Goal: Book appointment/travel/reservation

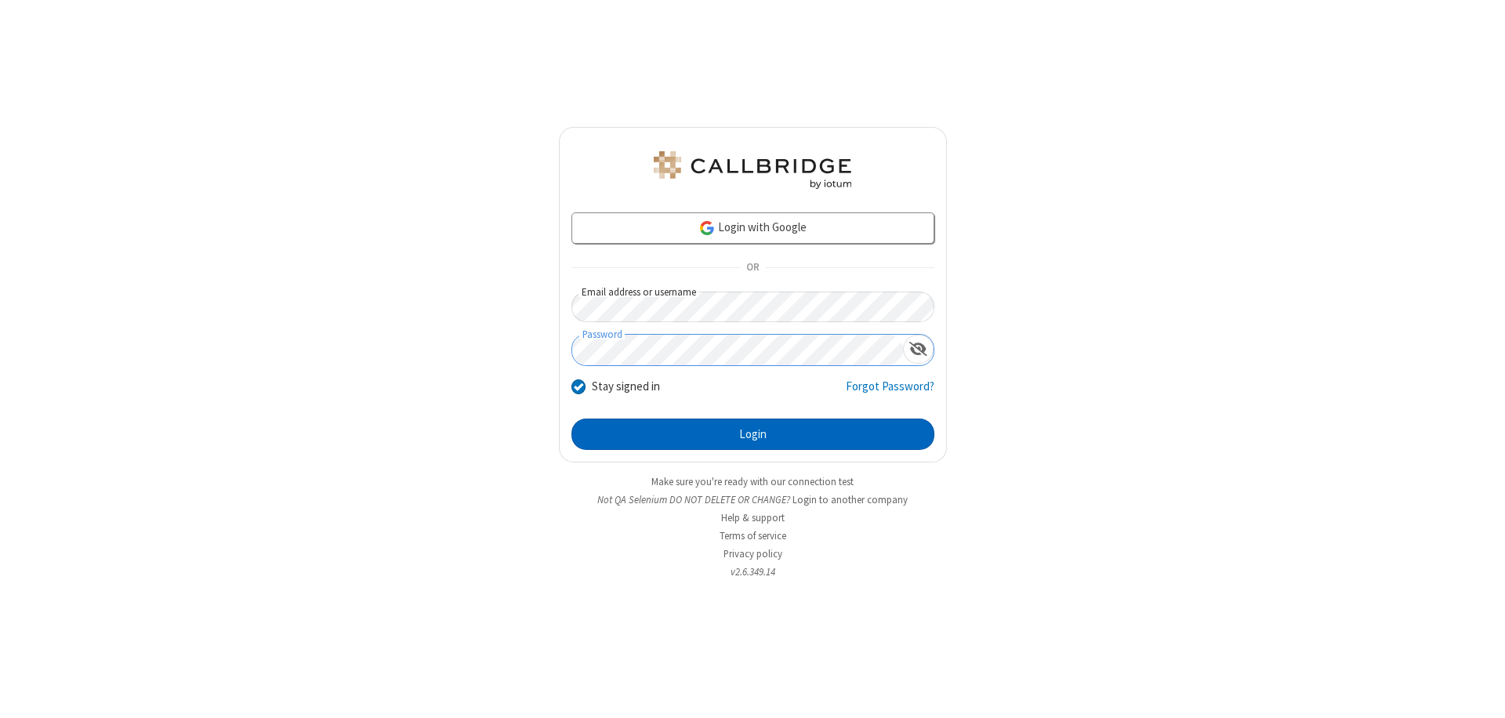
click at [753, 434] on button "Login" at bounding box center [753, 434] width 363 height 31
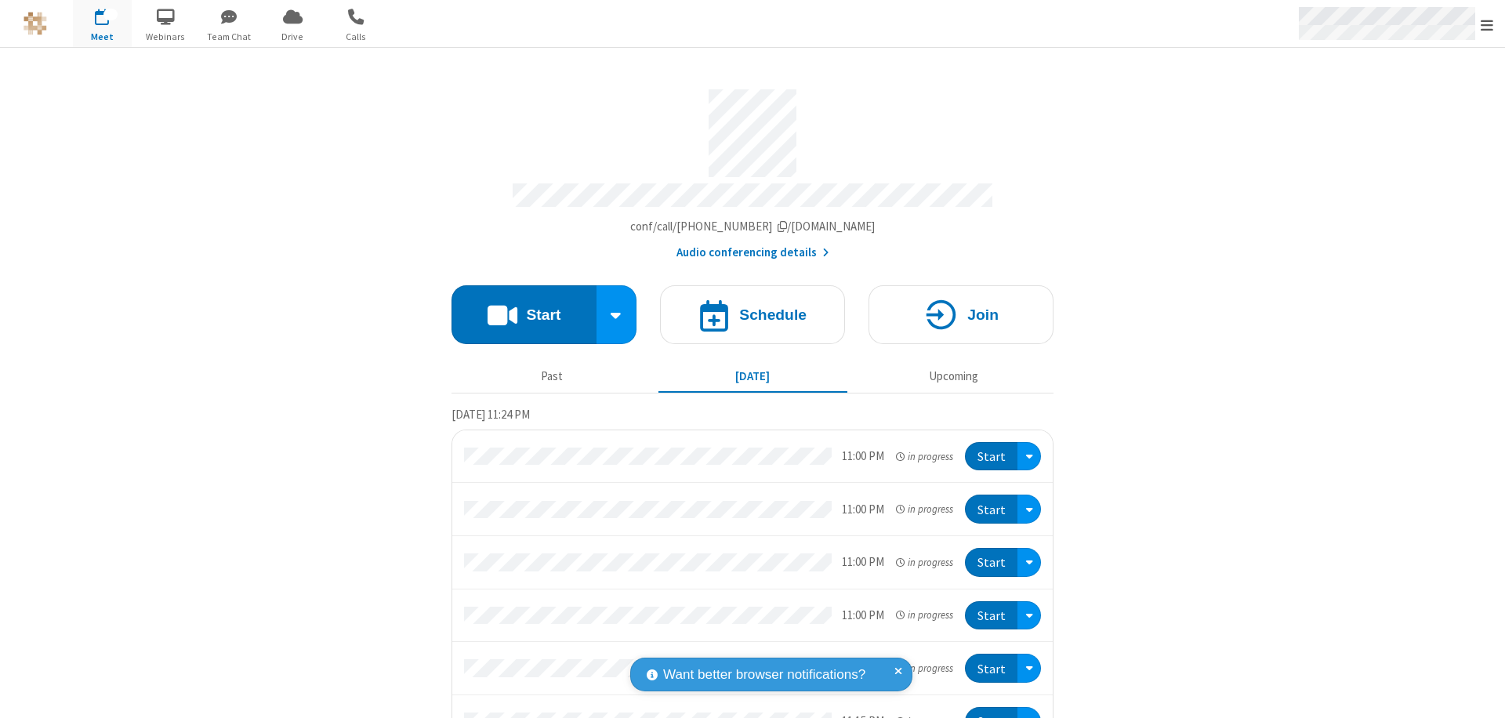
click at [1487, 24] on span "Open menu" at bounding box center [1487, 25] width 13 height 16
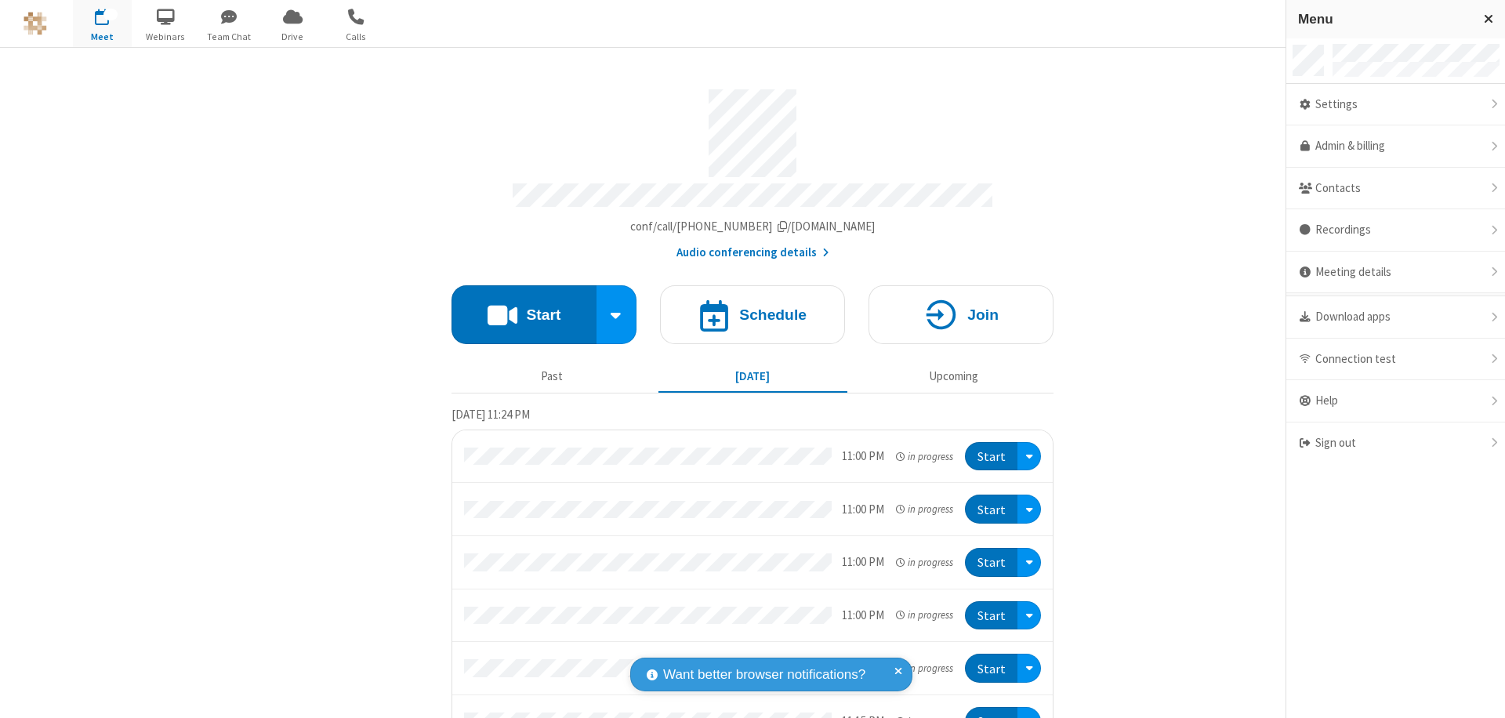
click at [102, 24] on span "button" at bounding box center [102, 16] width 59 height 27
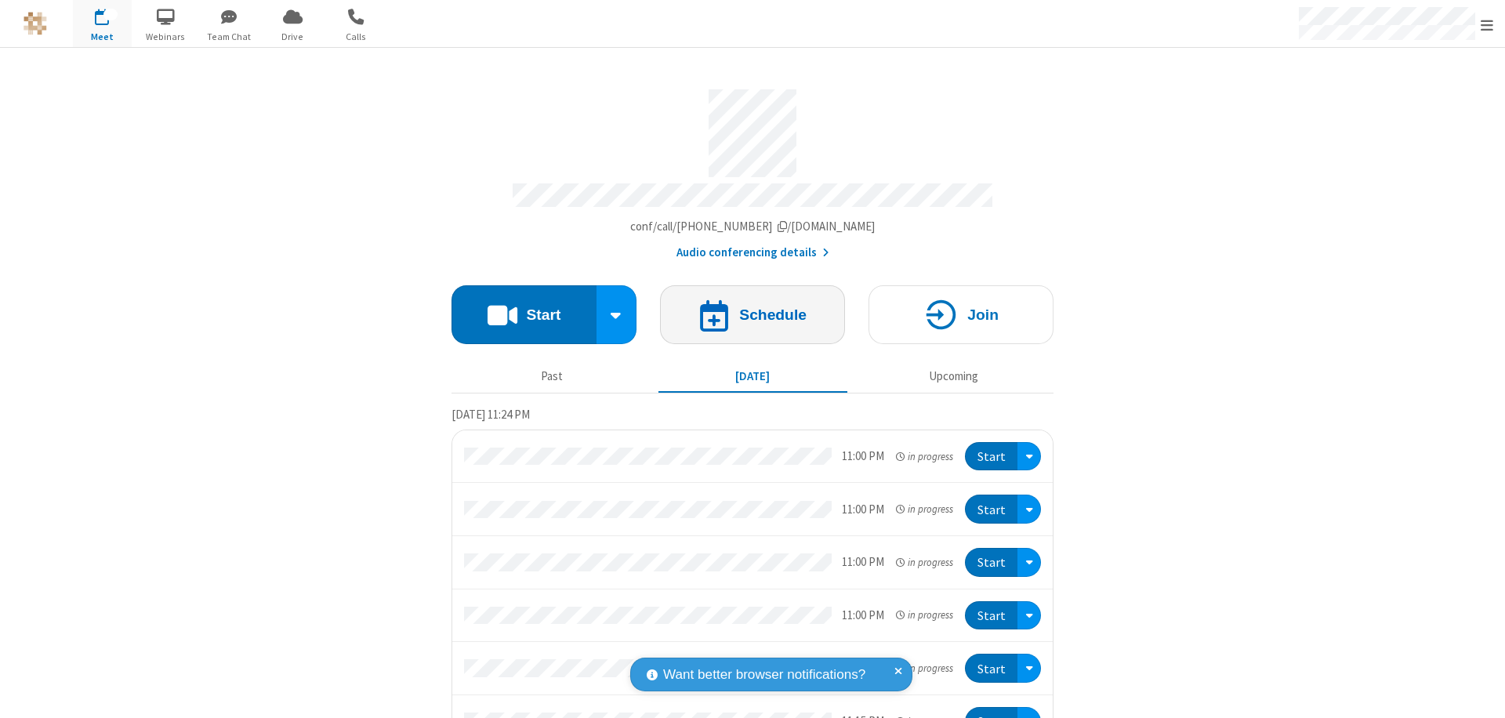
click at [746, 307] on h4 "Schedule" at bounding box center [772, 314] width 67 height 15
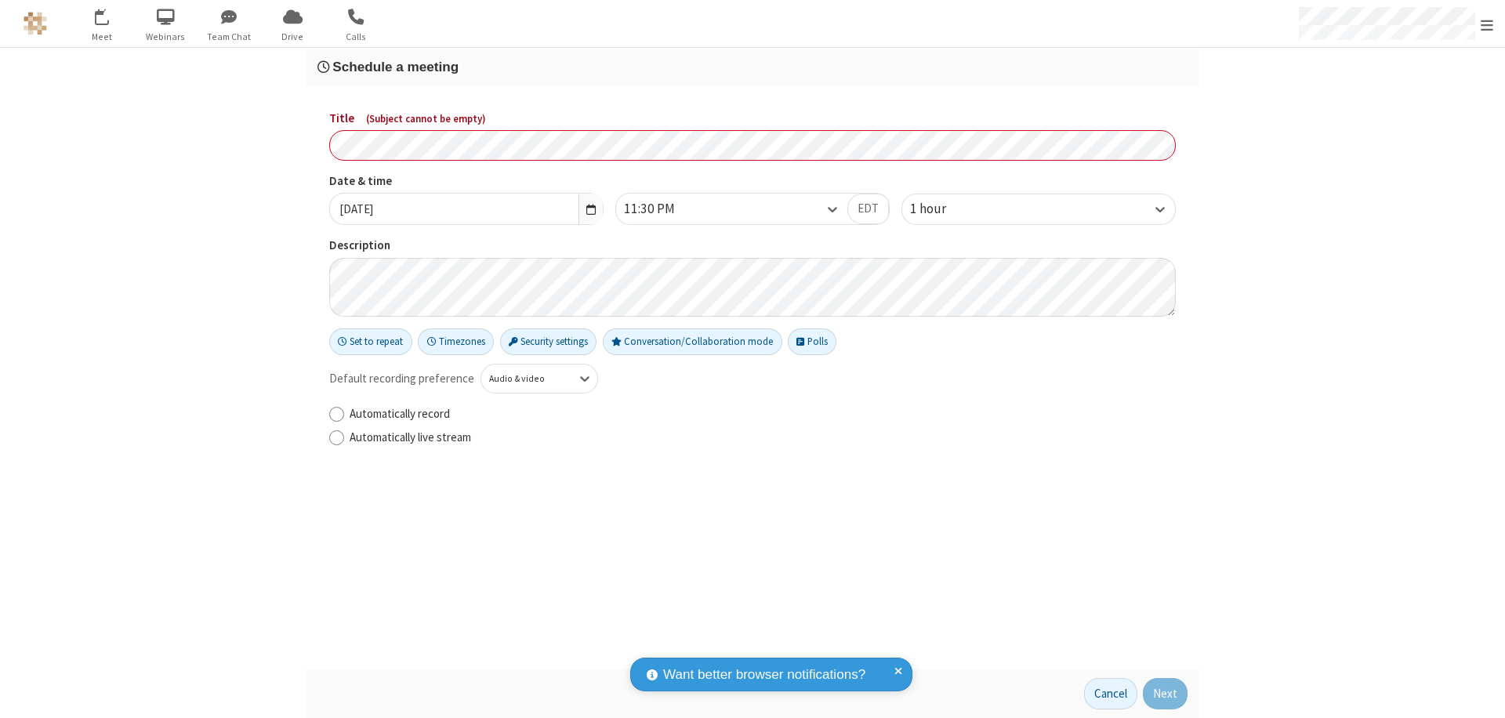
click at [753, 67] on h3 "Schedule a meeting" at bounding box center [753, 67] width 870 height 15
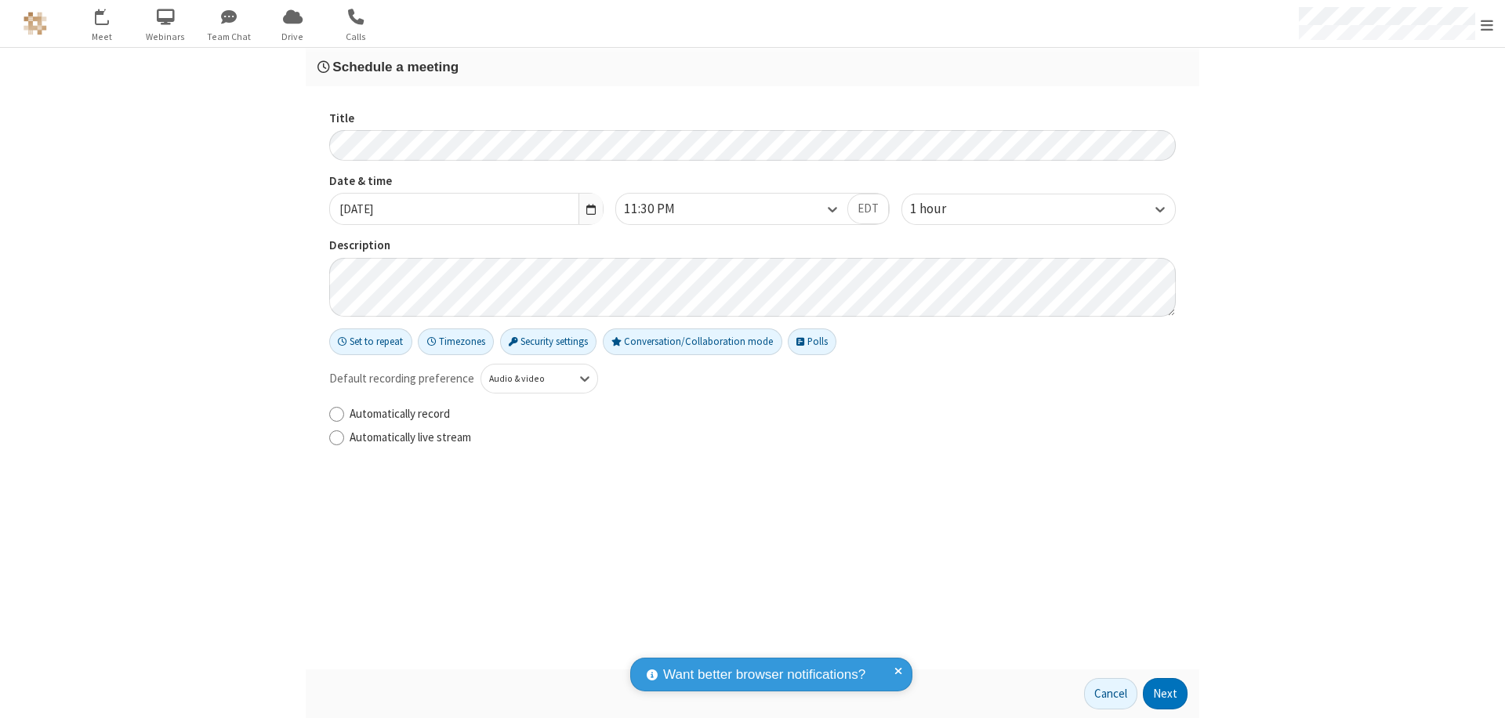
click at [1166, 694] on button "Next" at bounding box center [1165, 693] width 45 height 31
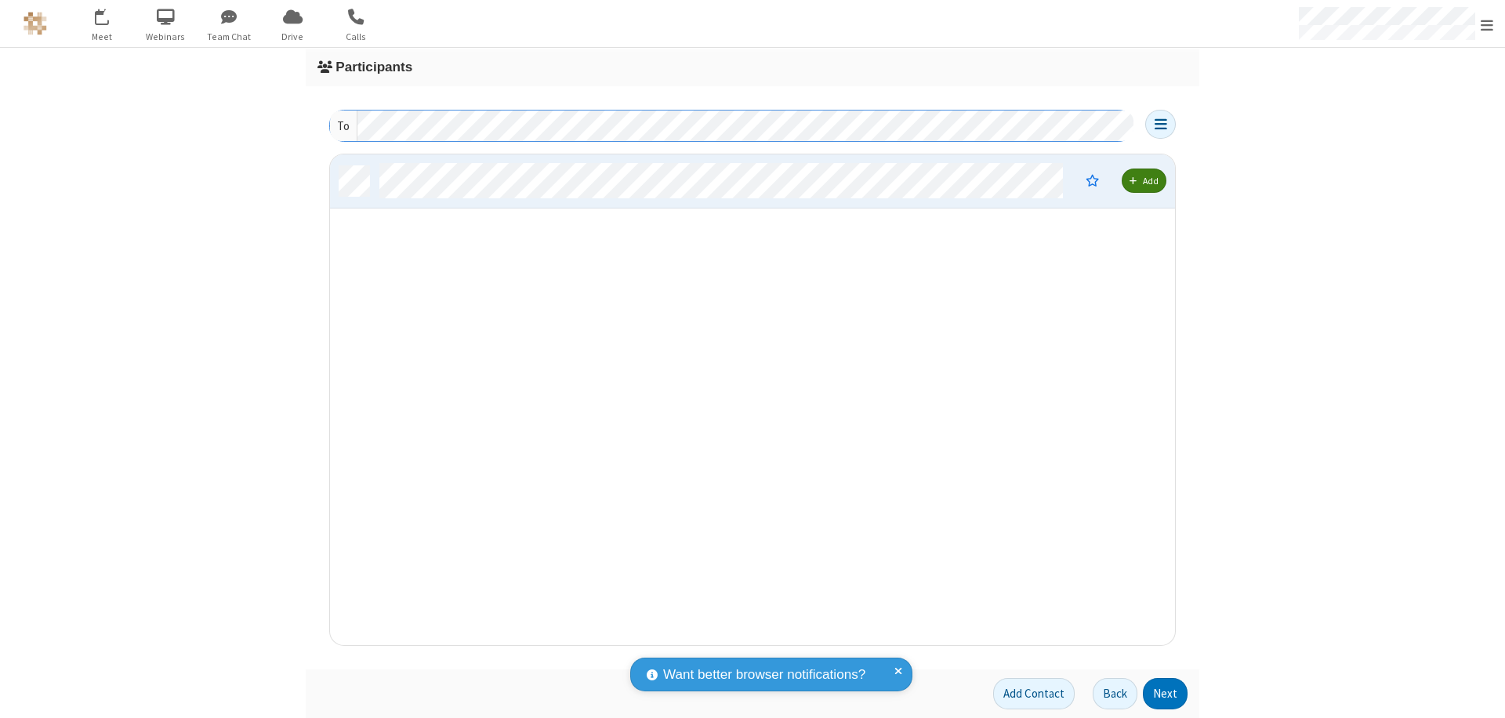
scroll to position [479, 833]
click at [1166, 694] on button "Next" at bounding box center [1165, 693] width 45 height 31
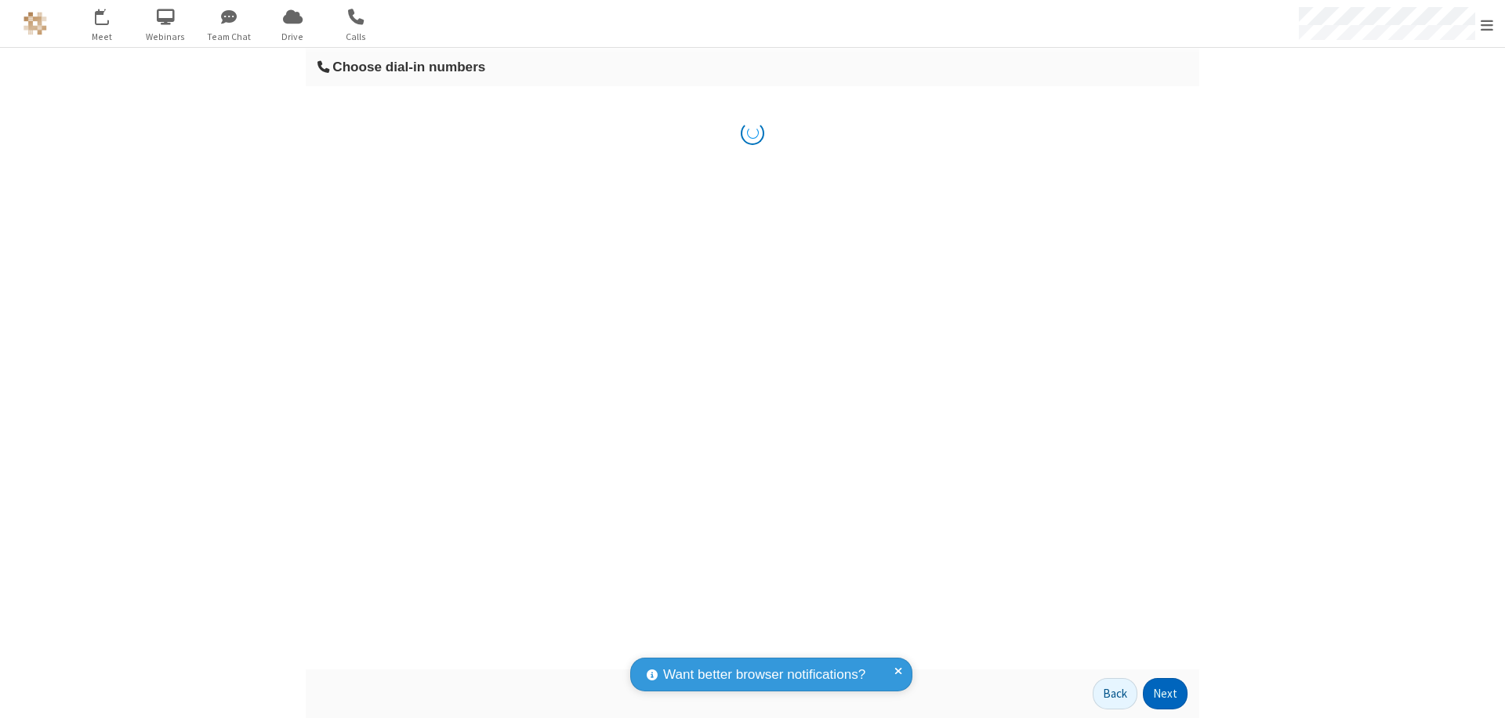
click at [1166, 694] on button "Next" at bounding box center [1165, 693] width 45 height 31
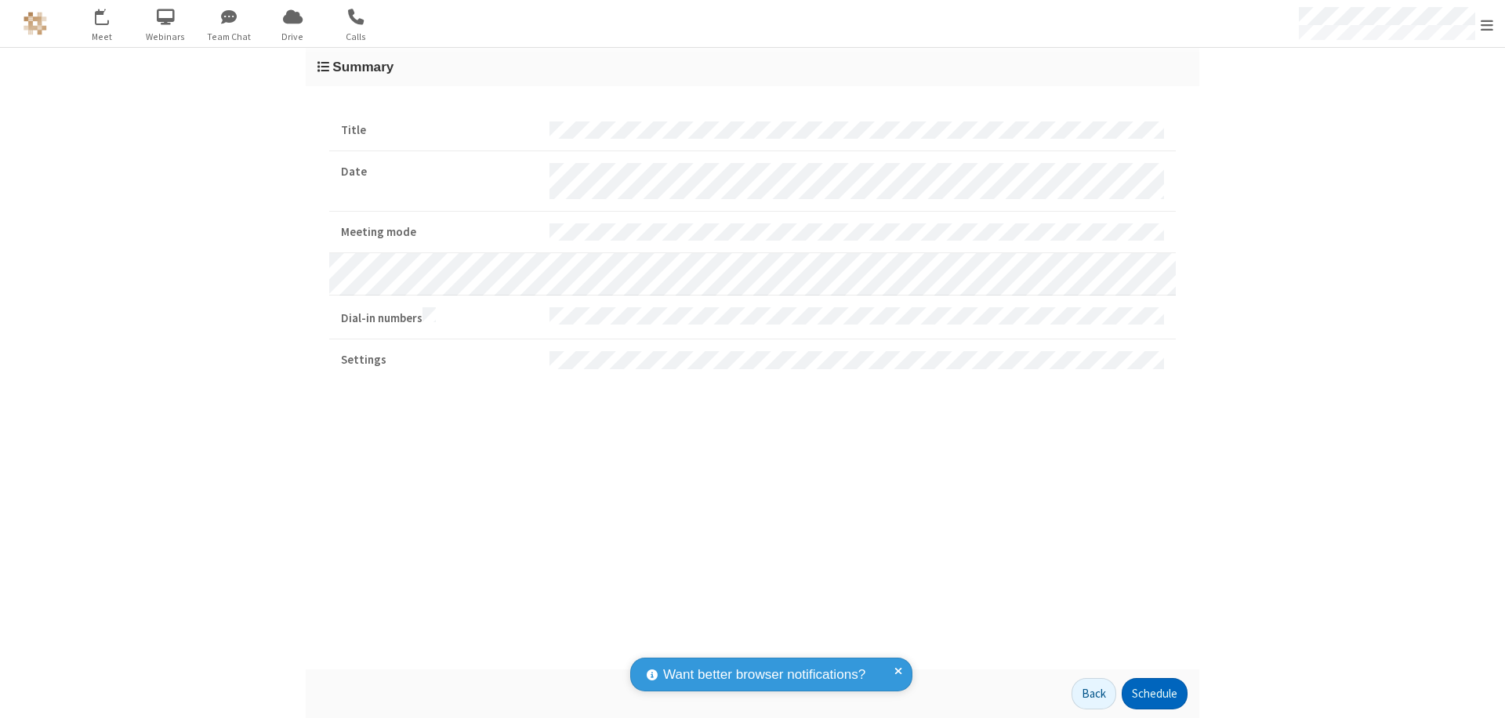
click at [1154, 694] on button "Schedule" at bounding box center [1155, 693] width 66 height 31
